Goal: Book appointment/travel/reservation

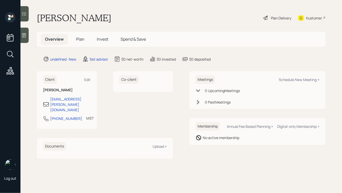
click at [25, 33] on icon at bounding box center [23, 35] width 5 height 5
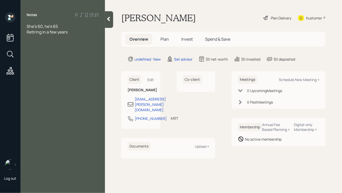
click at [106, 16] on div at bounding box center [109, 19] width 8 height 17
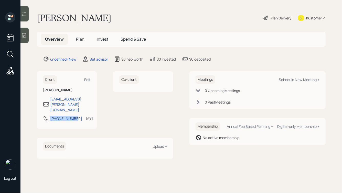
drag, startPoint x: 74, startPoint y: 109, endPoint x: 47, endPoint y: 108, distance: 26.9
click at [47, 116] on div "[PHONE_NUMBER] MST Currently 12:49 PM" at bounding box center [67, 120] width 48 height 9
copy div "[PHONE_NUMBER]"
click at [285, 80] on div "Schedule New Meeting +" at bounding box center [299, 79] width 41 height 5
select select "round-[PERSON_NAME]"
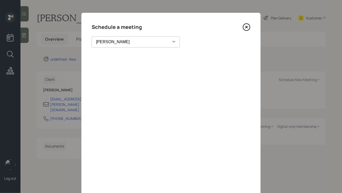
click at [246, 28] on icon at bounding box center [247, 27] width 8 height 8
